Goal: Find specific page/section: Find specific page/section

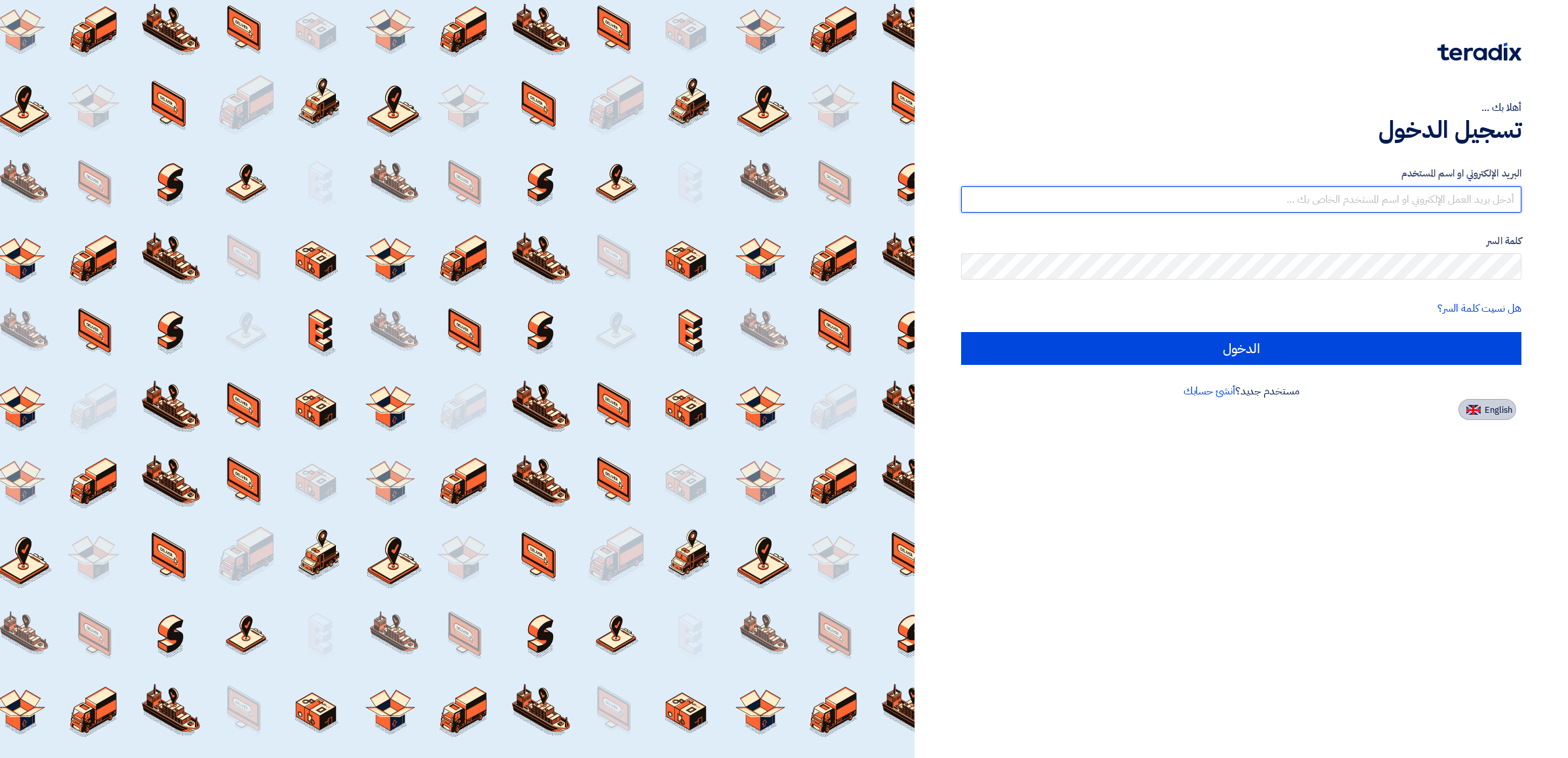
type input "[EMAIL_ADDRESS][DOMAIN_NAME]"
click at [1487, 408] on span "English" at bounding box center [1498, 410] width 27 height 9
type input "Sign in"
click at [915, 408] on div at bounding box center [457, 379] width 915 height 758
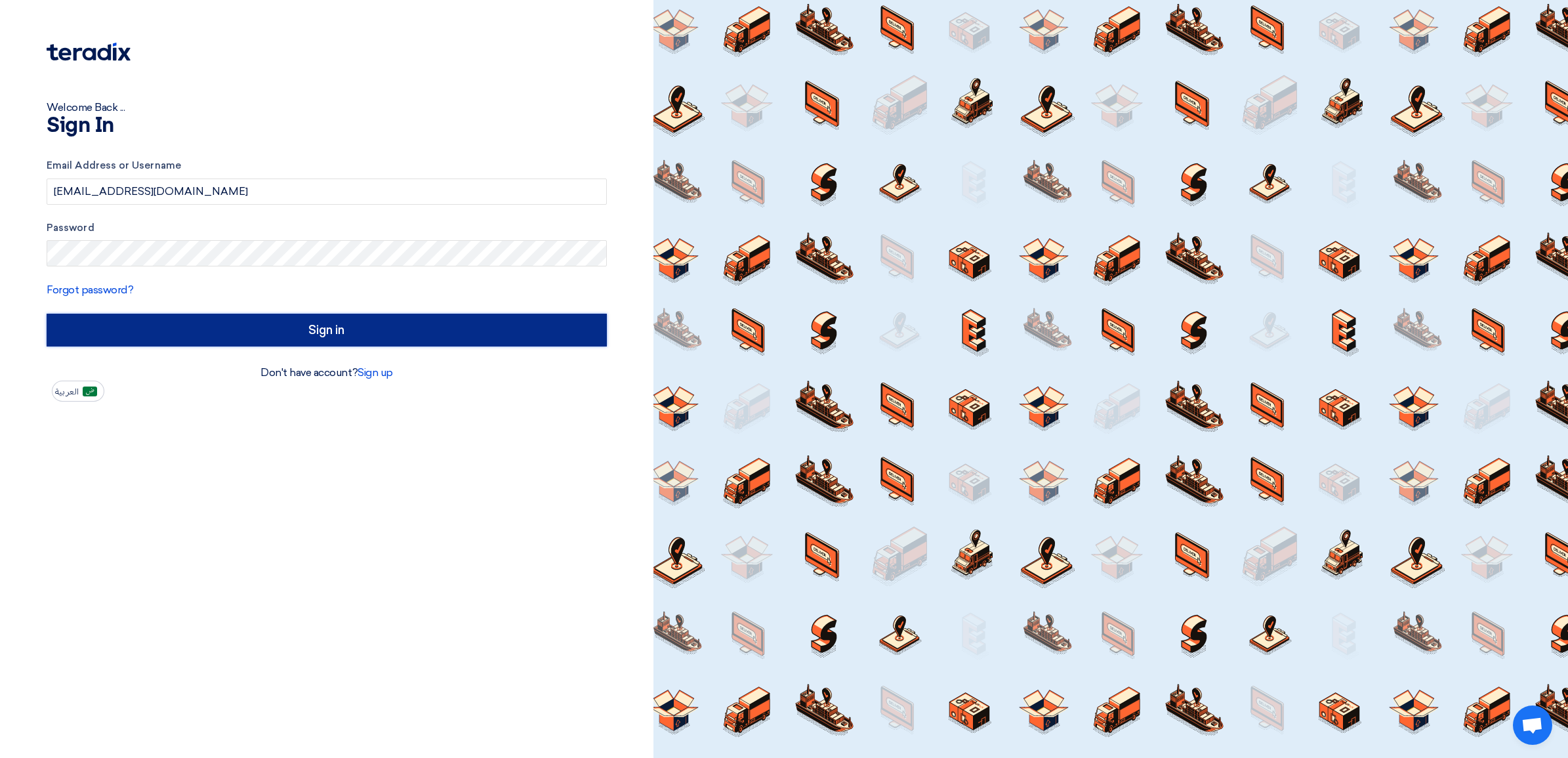
click at [405, 330] on input "Sign in" at bounding box center [327, 330] width 560 height 32
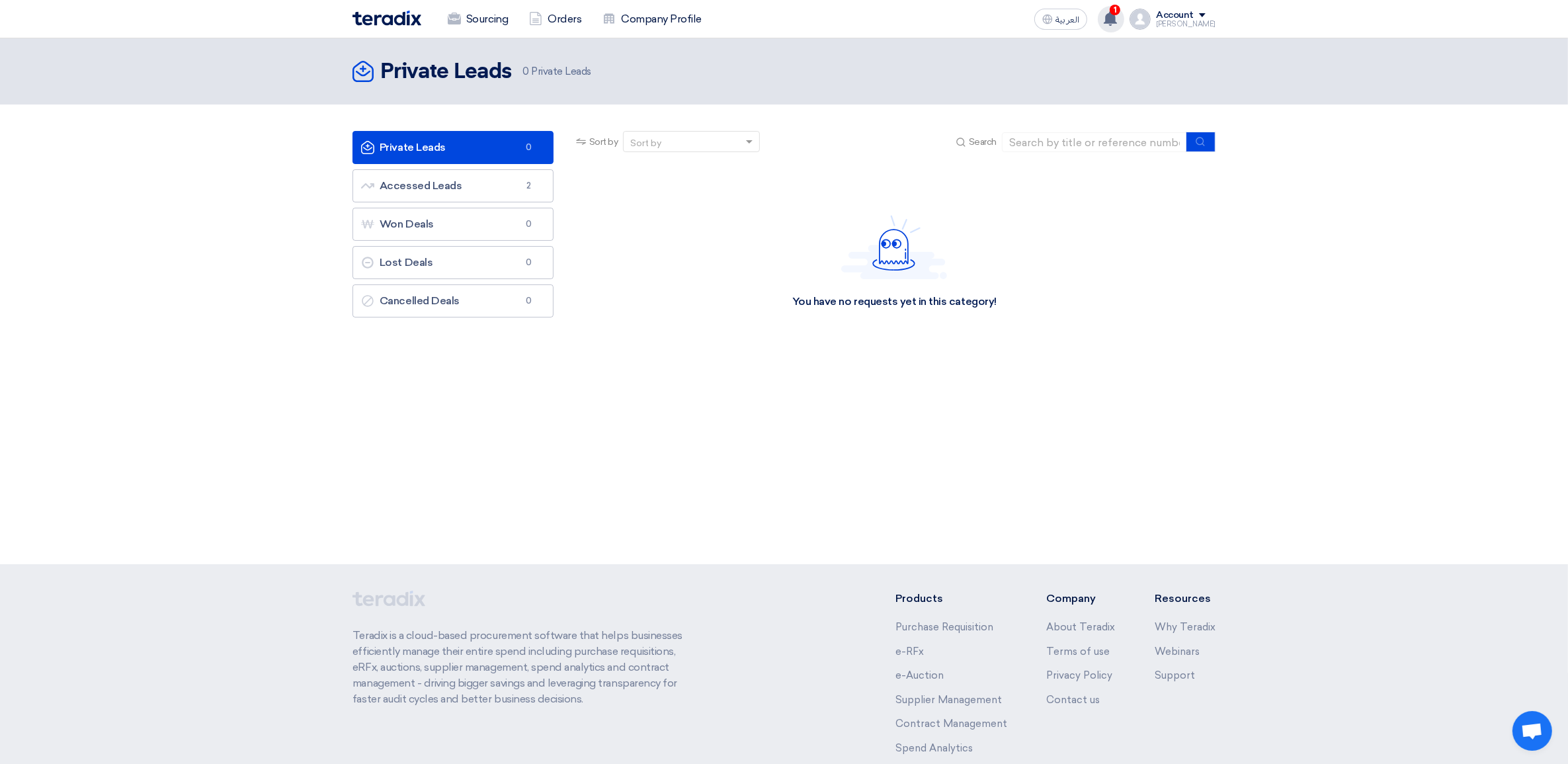
click at [1117, 18] on use at bounding box center [1110, 19] width 13 height 15
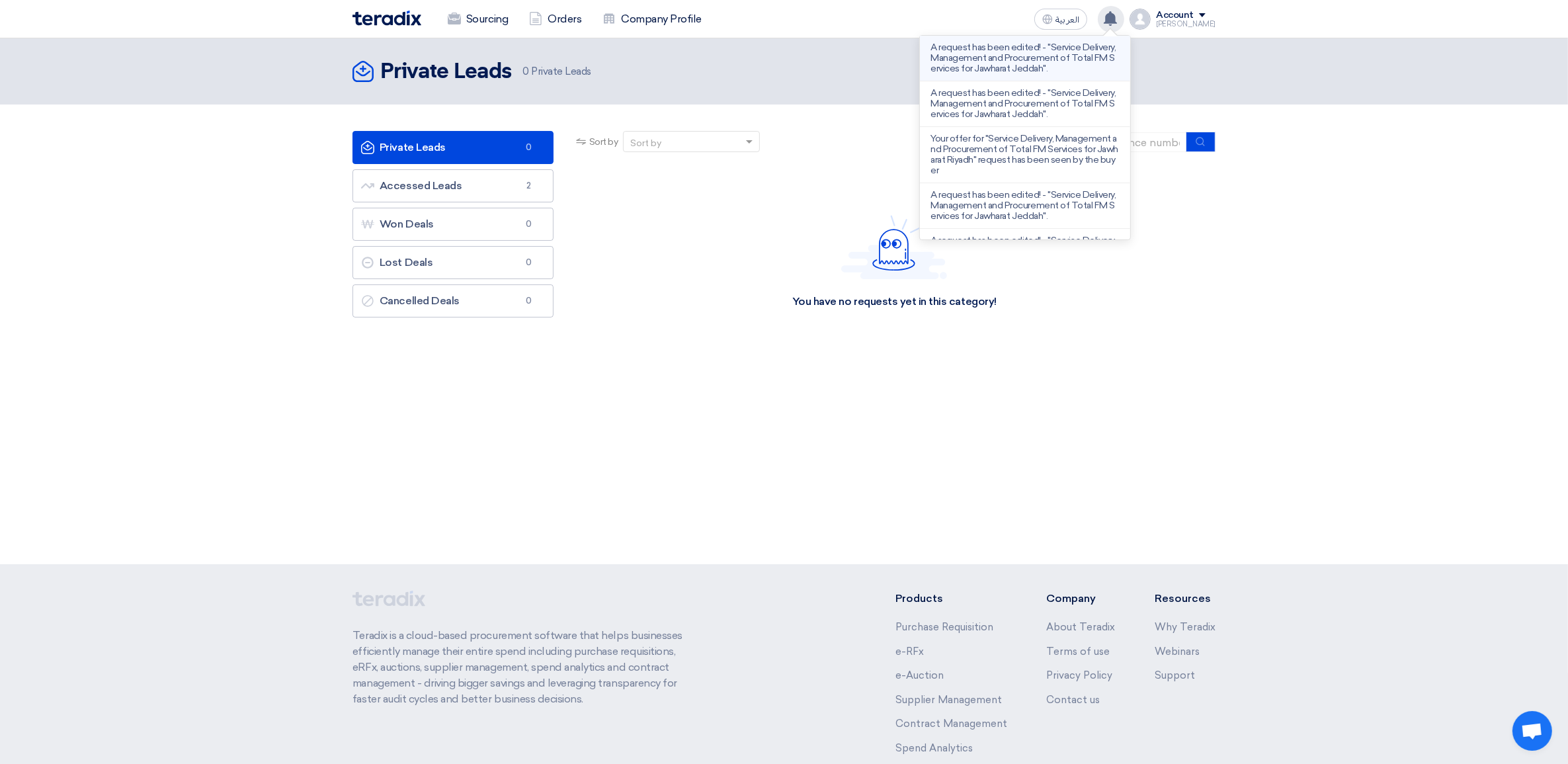
click at [1056, 62] on p "A request has been edited! - "Service Delivery, Management and Procurement of T…" at bounding box center [1025, 58] width 189 height 32
